Goal: Transaction & Acquisition: Subscribe to service/newsletter

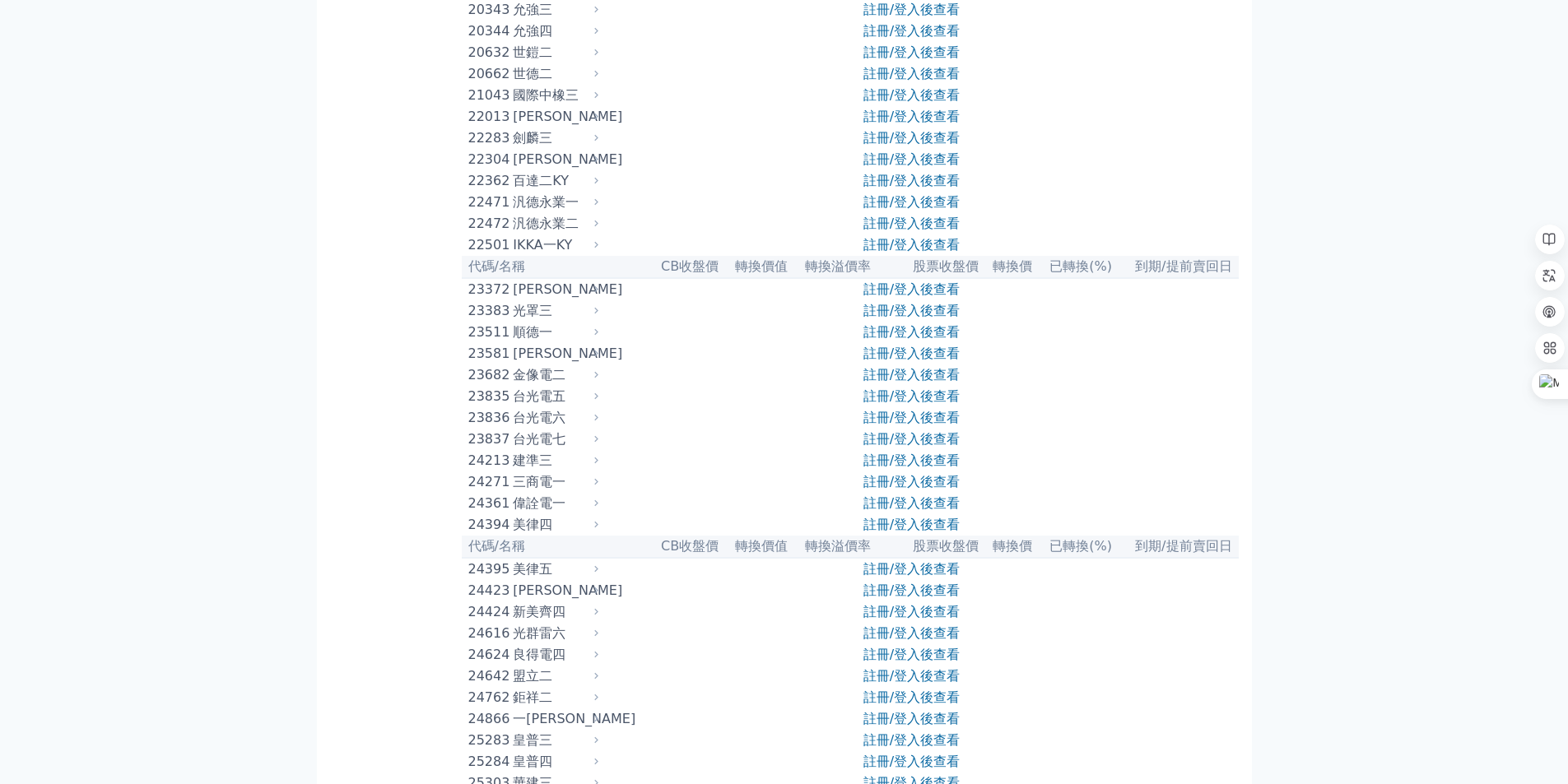
scroll to position [1152, 0]
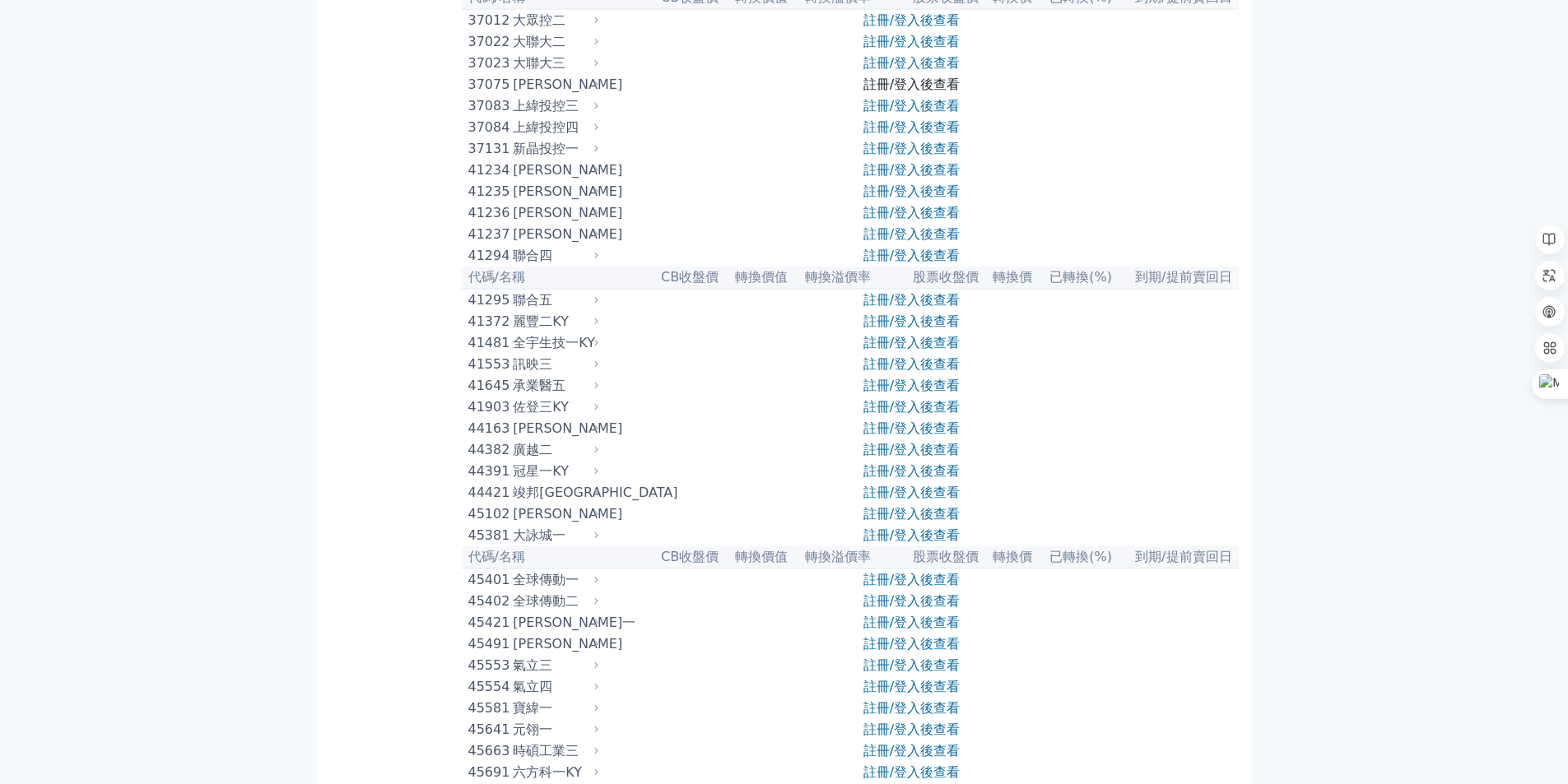
click at [890, 92] on link "註冊/登入後查看" at bounding box center [911, 84] width 96 height 15
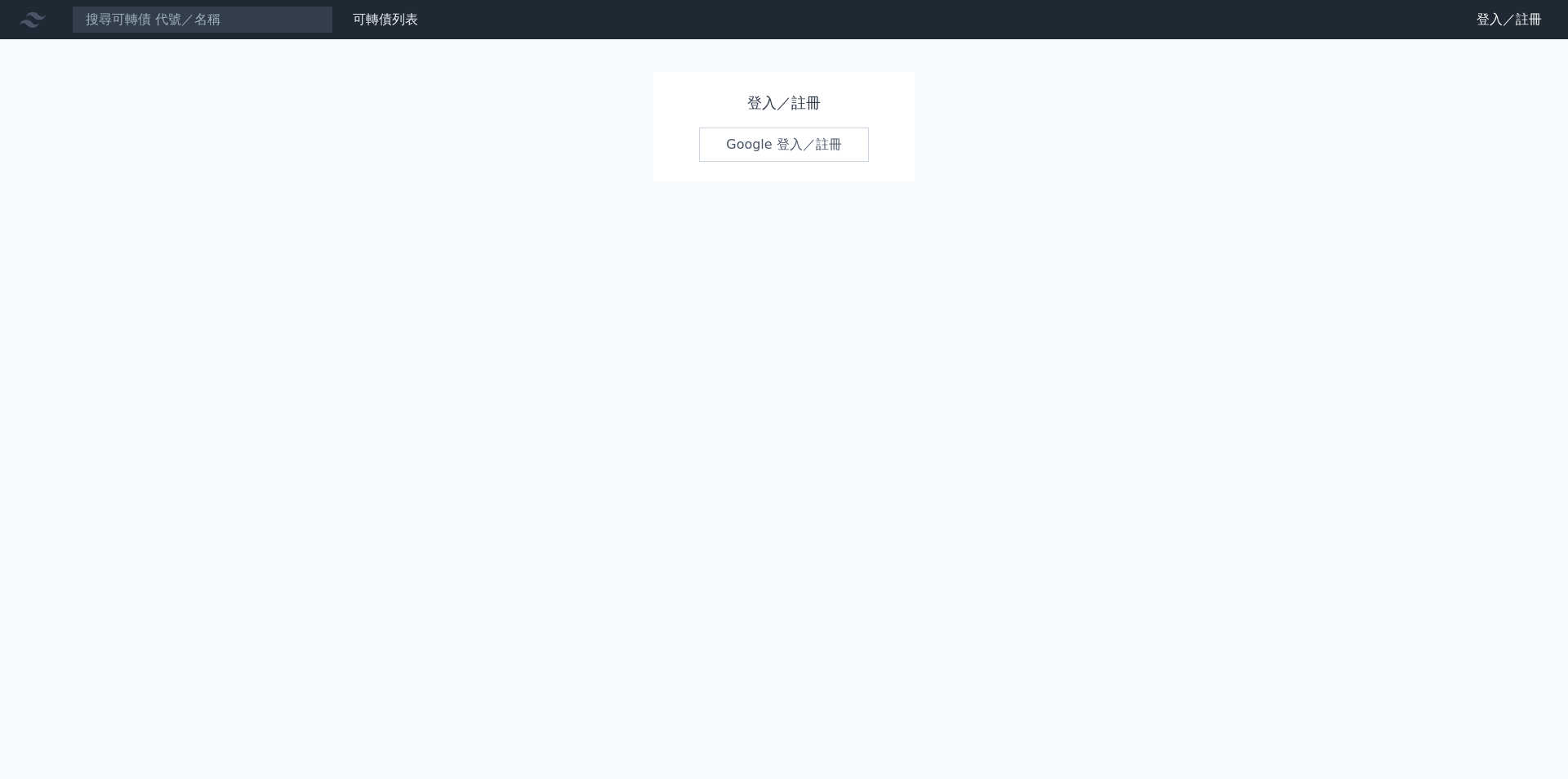
click at [796, 150] on link "Google 登入／註冊" at bounding box center [784, 144] width 170 height 35
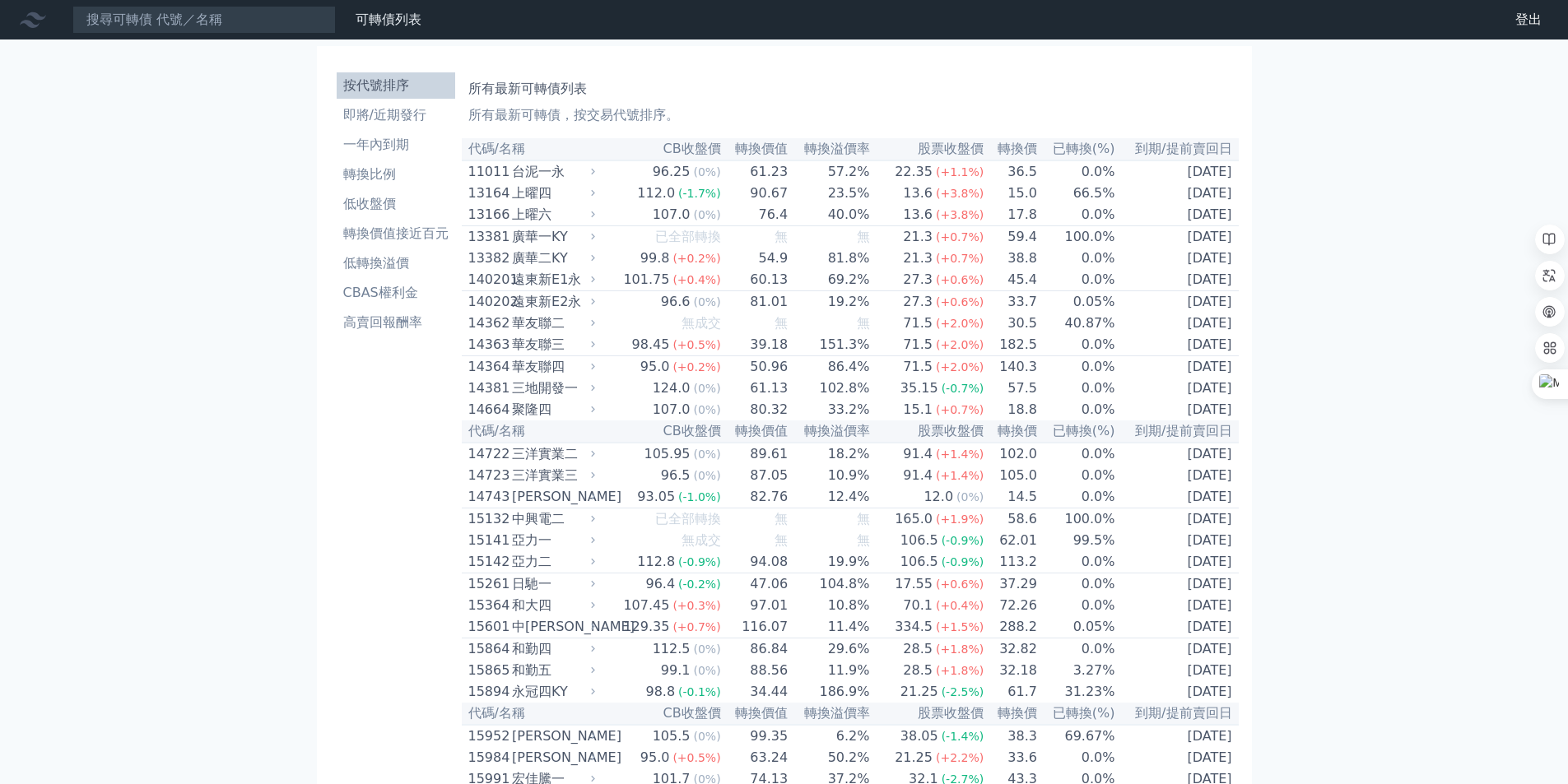
scroll to position [4103, 0]
